Goal: Information Seeking & Learning: Learn about a topic

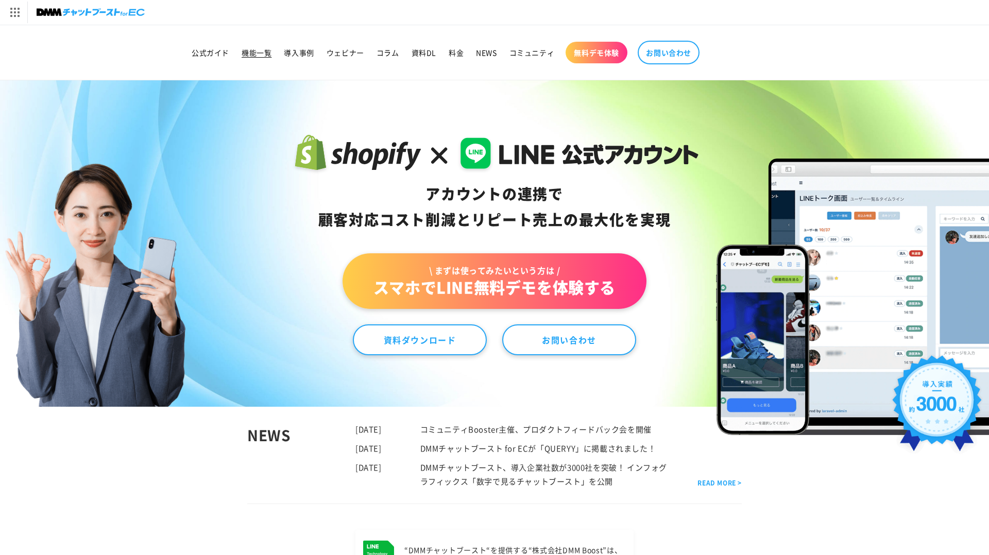
click at [271, 53] on span "機能一覧" at bounding box center [257, 52] width 30 height 9
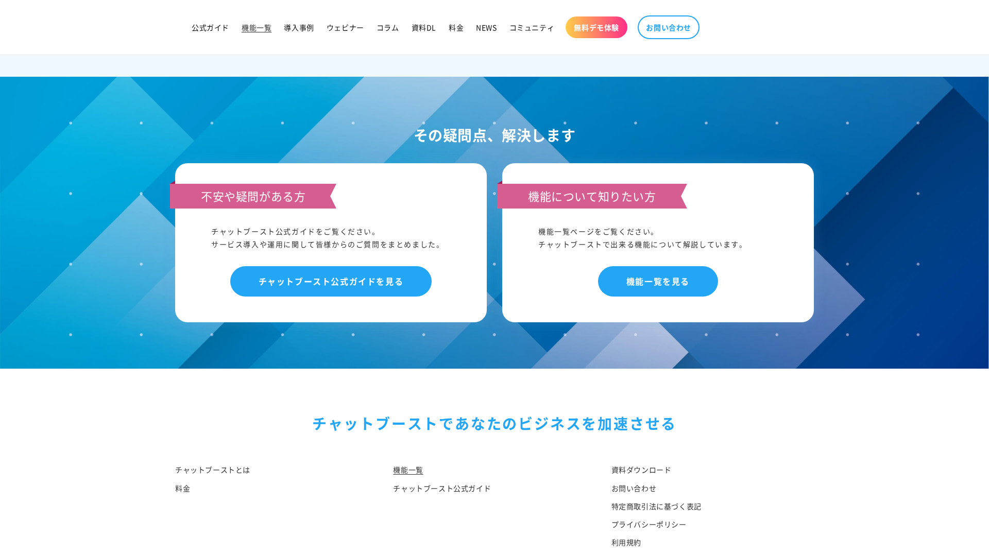
scroll to position [4810, 0]
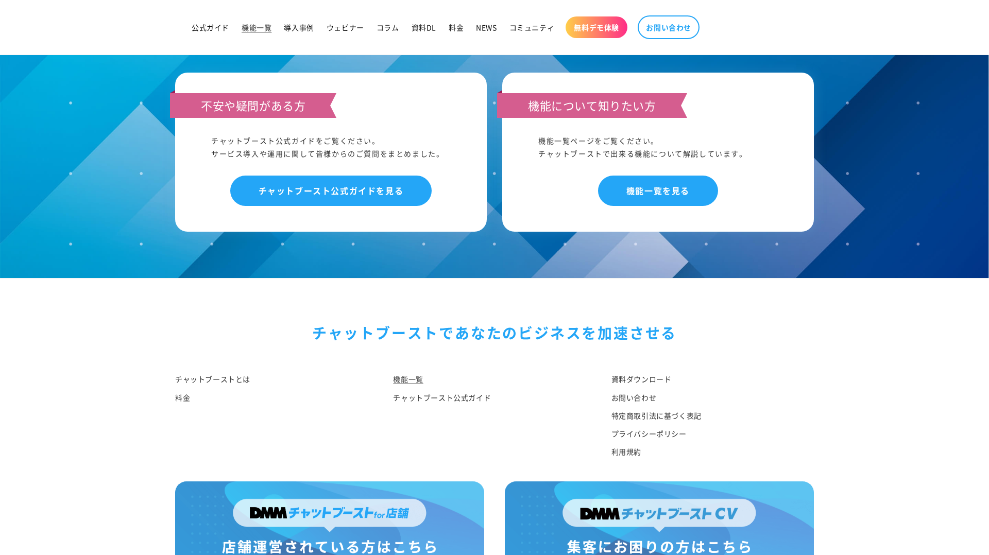
click at [269, 504] on img at bounding box center [329, 529] width 309 height 94
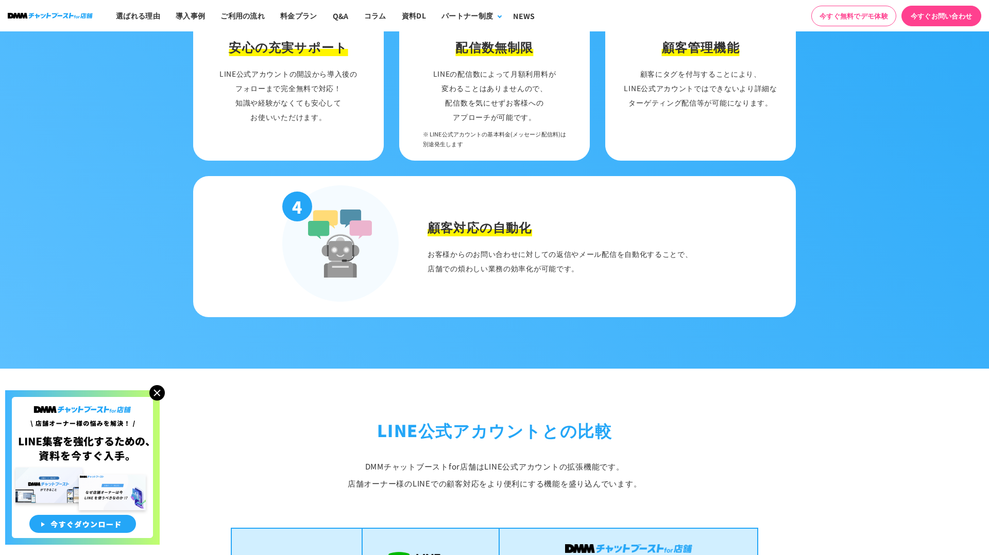
scroll to position [1315, 0]
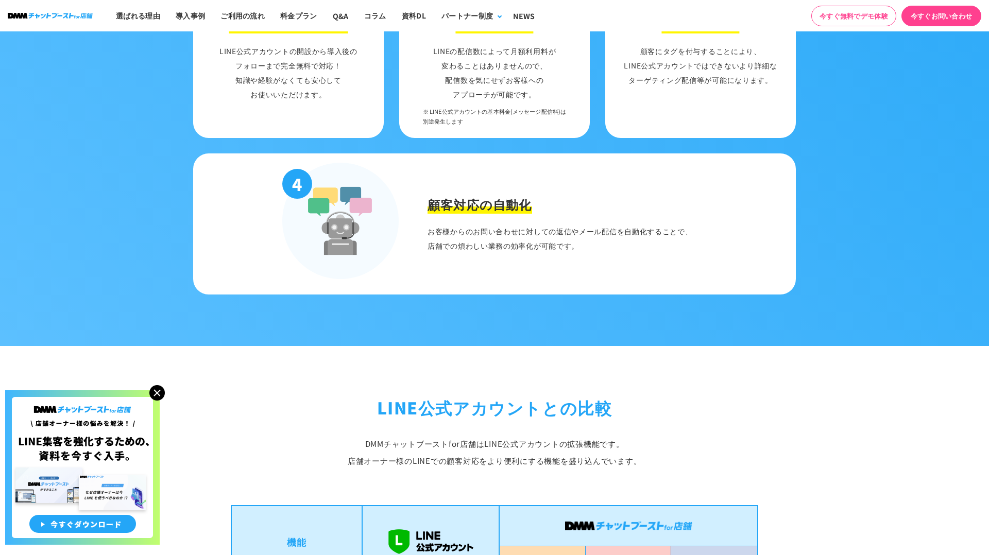
click at [163, 391] on img at bounding box center [156, 392] width 15 height 15
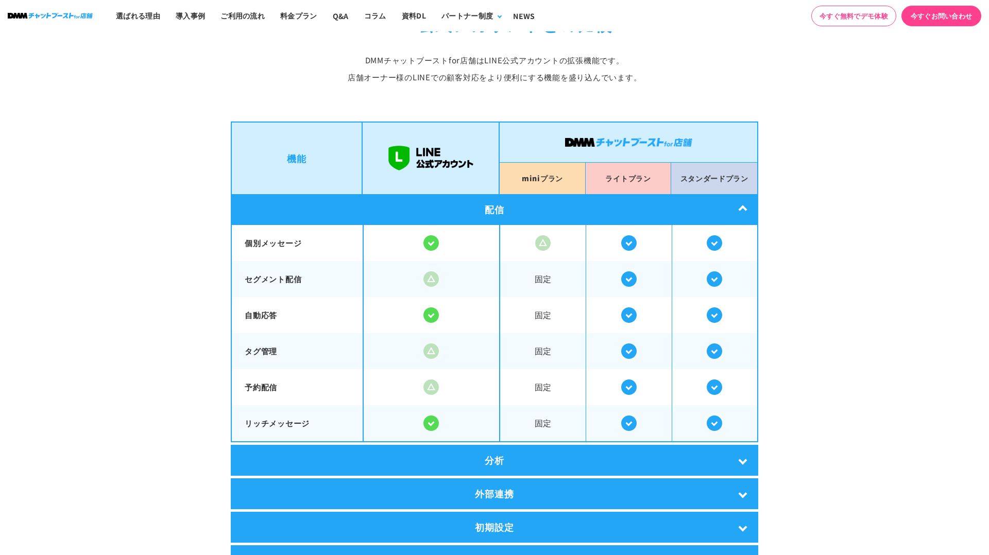
scroll to position [1843, 0]
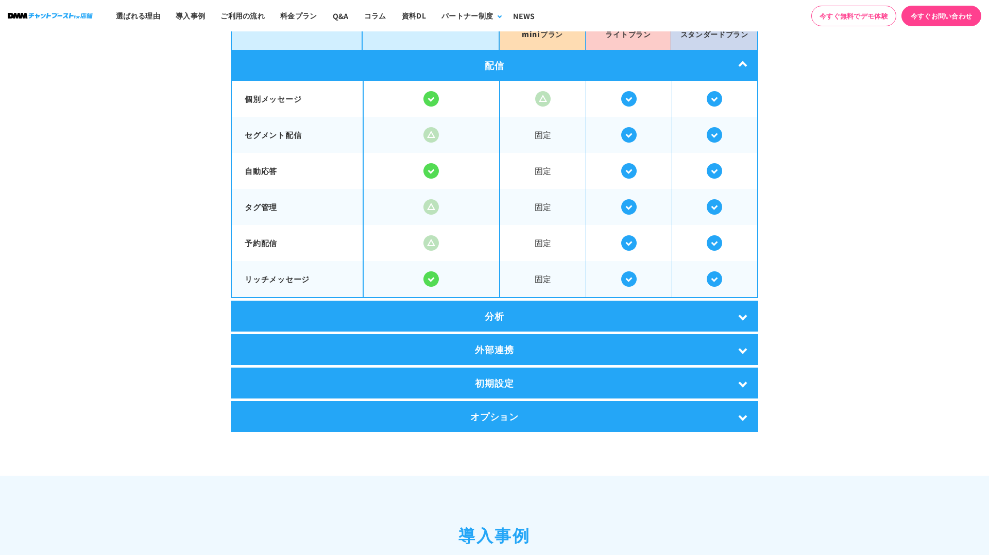
click at [487, 310] on div "分析" at bounding box center [495, 316] width 528 height 31
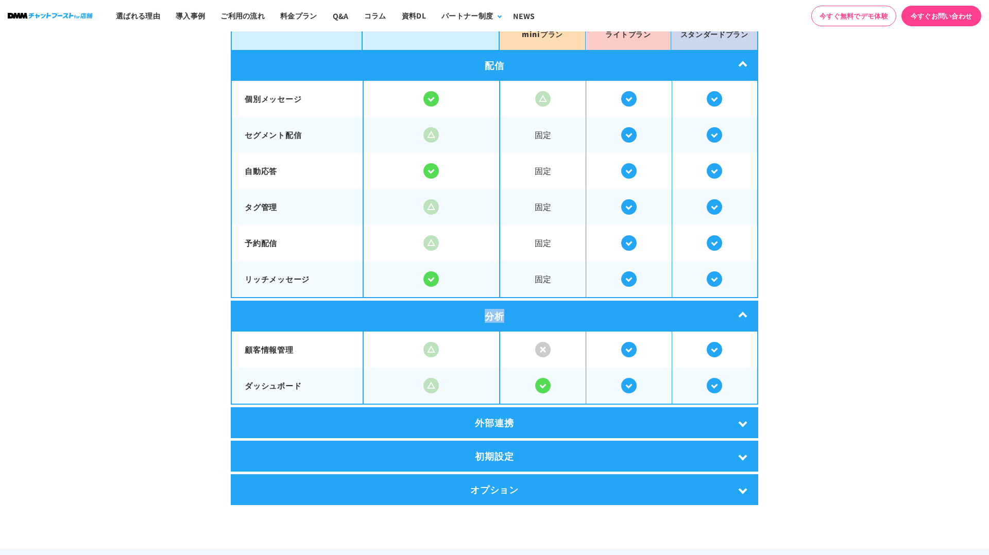
click at [487, 310] on div "分析" at bounding box center [495, 316] width 528 height 31
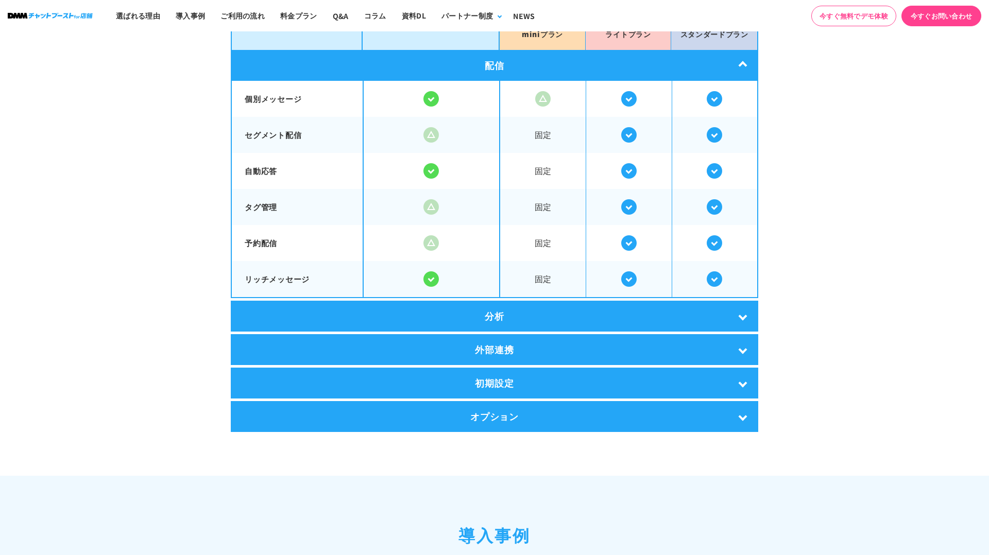
click at [507, 360] on div "外部連携" at bounding box center [495, 349] width 528 height 31
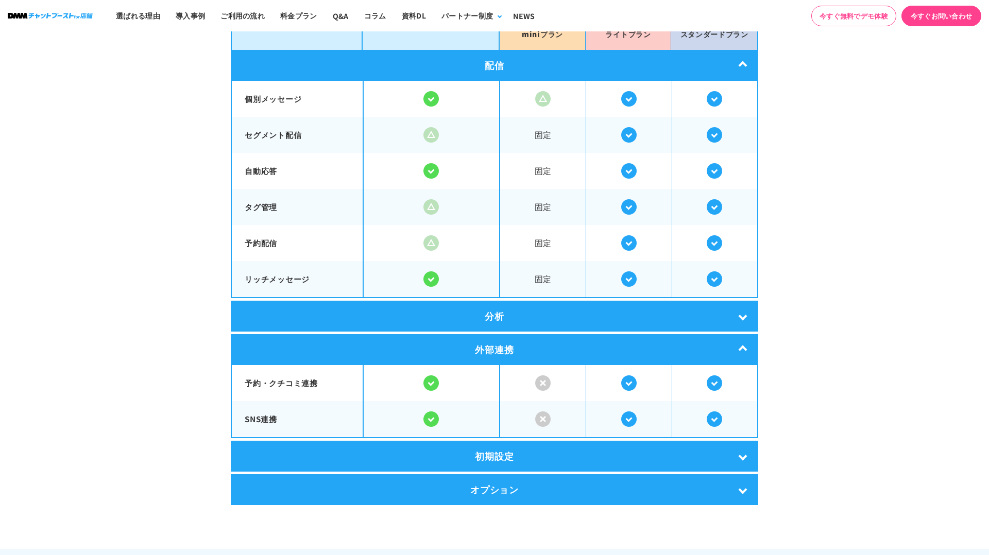
click at [503, 354] on div "外部連携" at bounding box center [495, 349] width 528 height 31
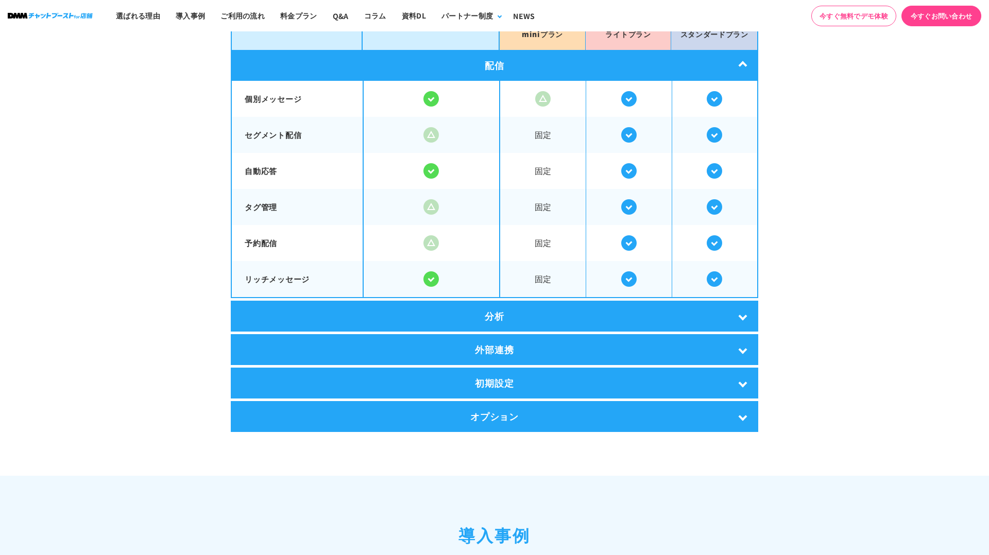
click at [500, 371] on div "初期設定" at bounding box center [495, 383] width 528 height 31
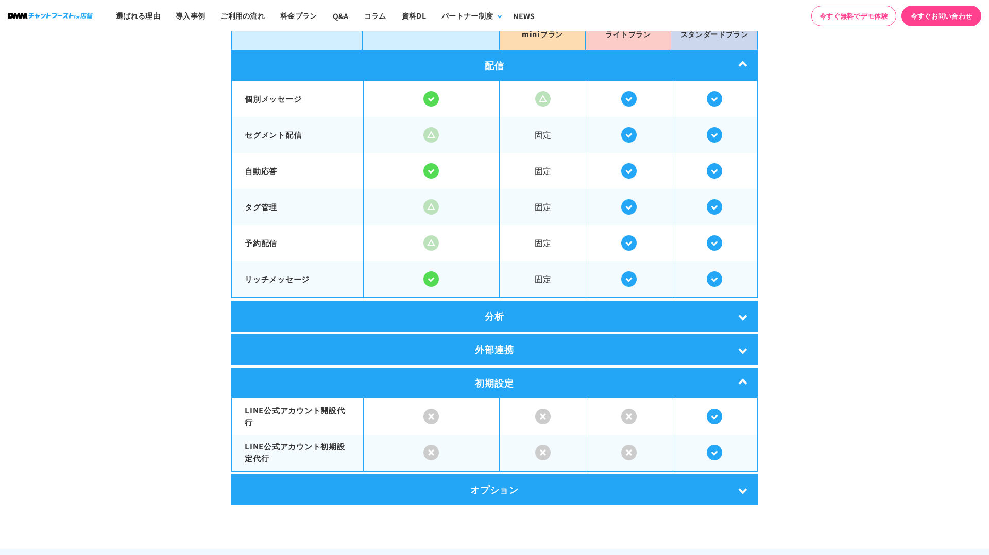
click at [500, 372] on div "初期設定" at bounding box center [495, 383] width 528 height 31
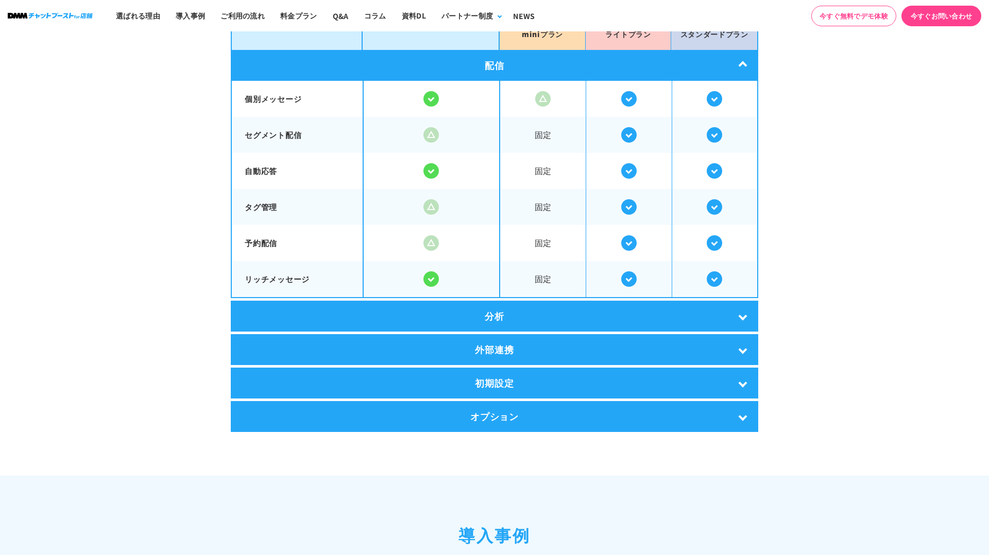
click at [490, 408] on div "オプション" at bounding box center [495, 416] width 528 height 31
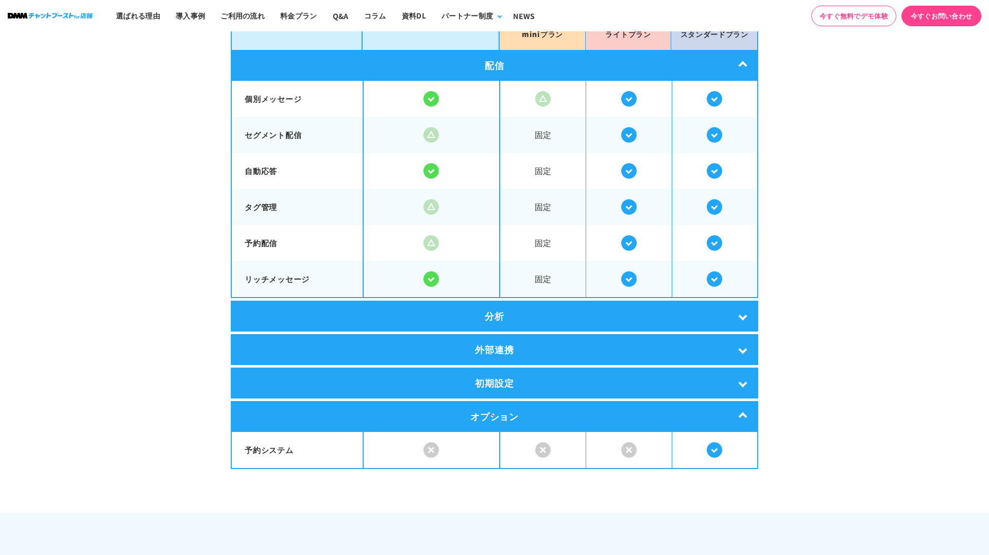
click at [490, 409] on div "オプション" at bounding box center [495, 416] width 528 height 31
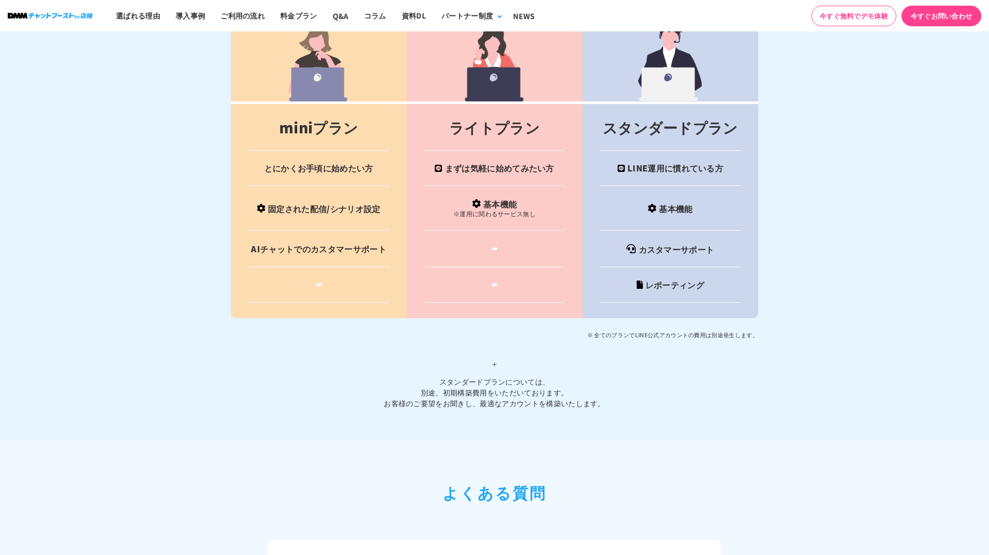
scroll to position [4094, 0]
